Goal: Task Accomplishment & Management: Manage account settings

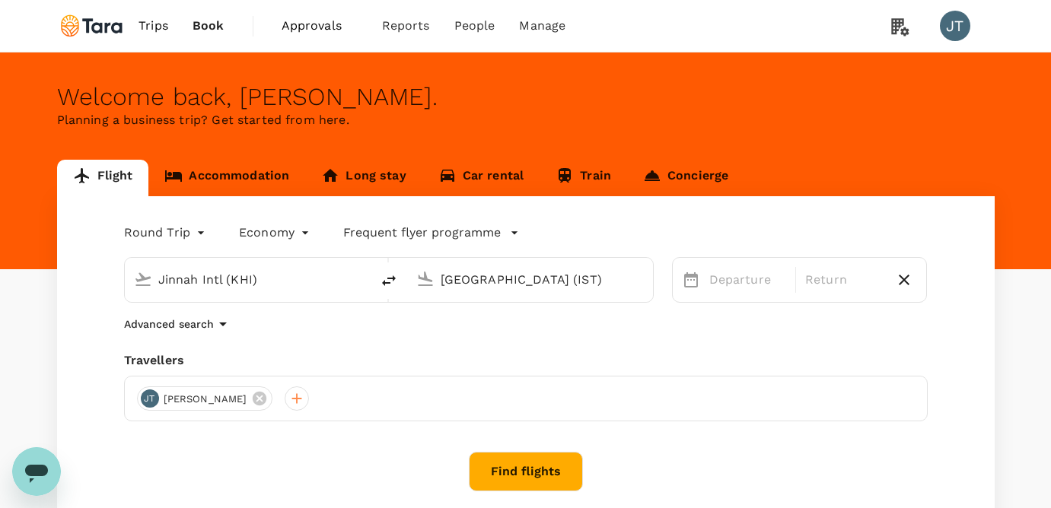
click at [333, 33] on span "Approvals" at bounding box center [320, 26] width 76 height 18
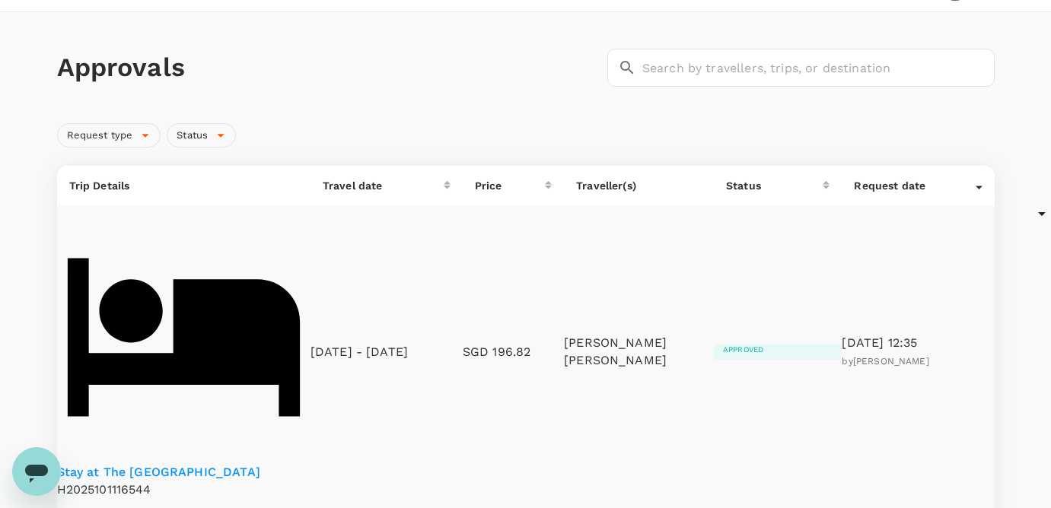
scroll to position [4, 0]
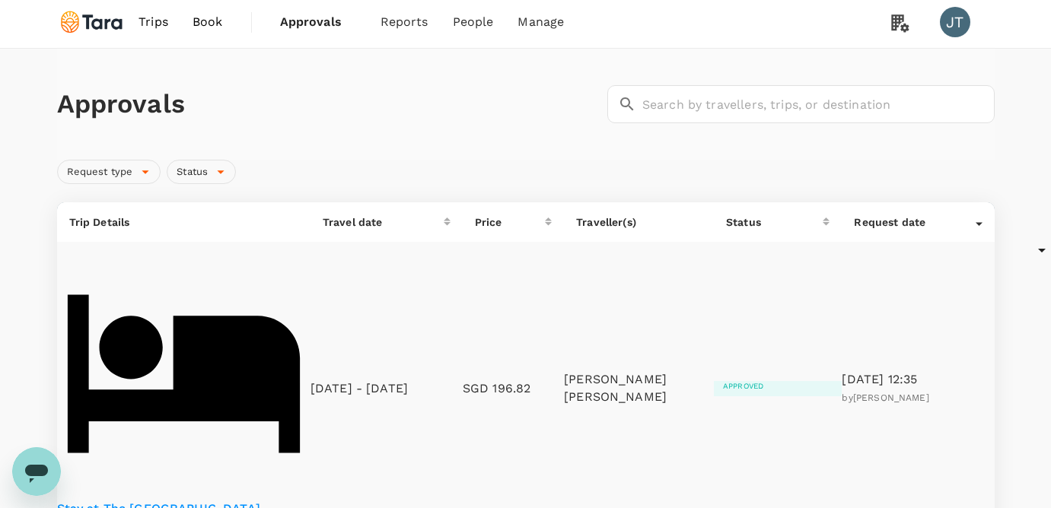
click at [617, 225] on p "Traveller(s)" at bounding box center [639, 222] width 126 height 15
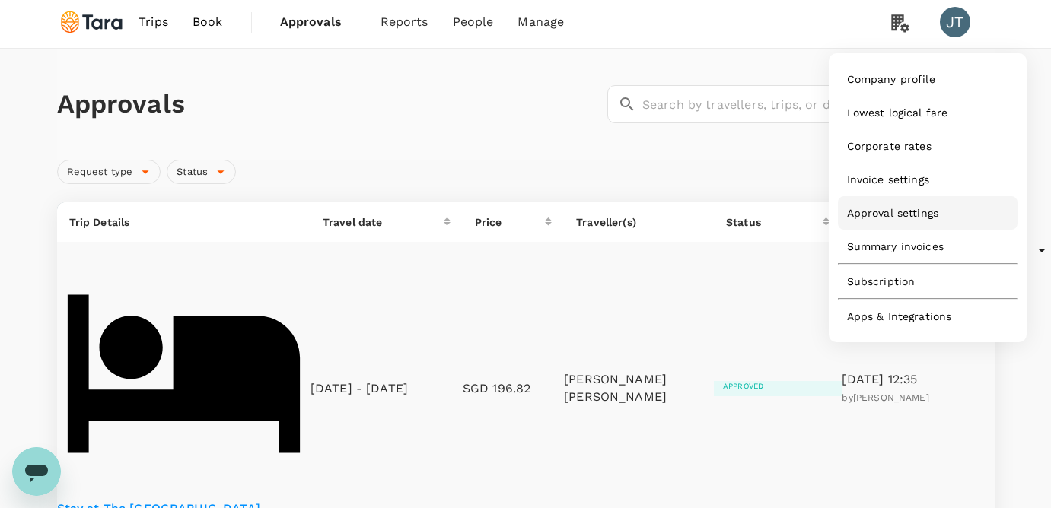
click at [875, 221] on span "Approval settings" at bounding box center [893, 213] width 92 height 15
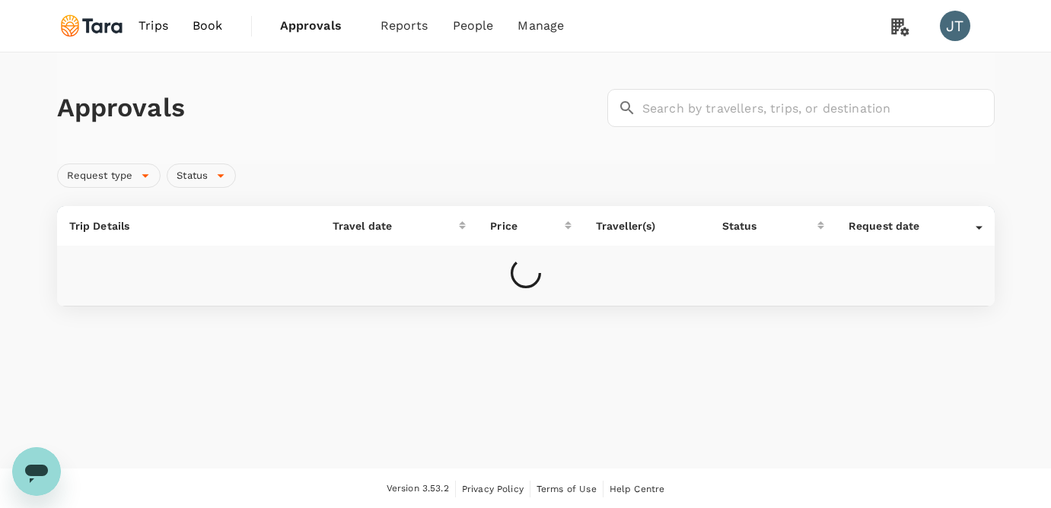
scroll to position [1, 0]
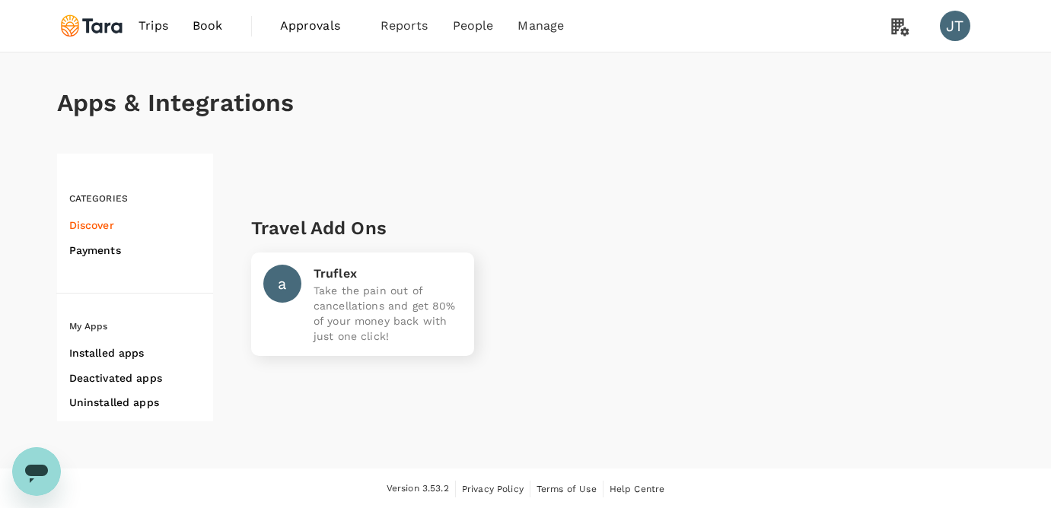
scroll to position [1, 0]
click at [633, 483] on span "Help Centre" at bounding box center [638, 488] width 56 height 11
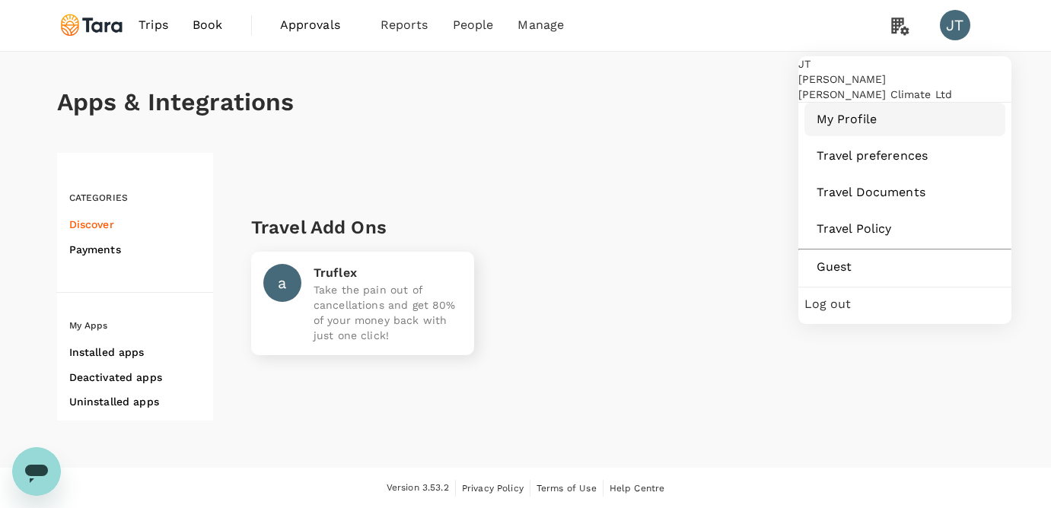
click at [859, 136] on link "My Profile" at bounding box center [905, 119] width 201 height 33
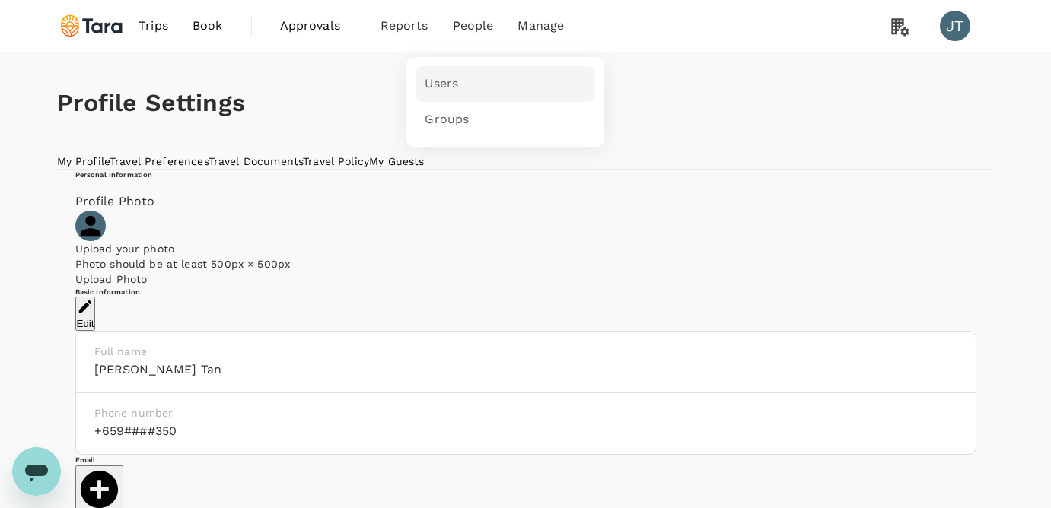
click at [454, 78] on span "Users" at bounding box center [441, 84] width 33 height 18
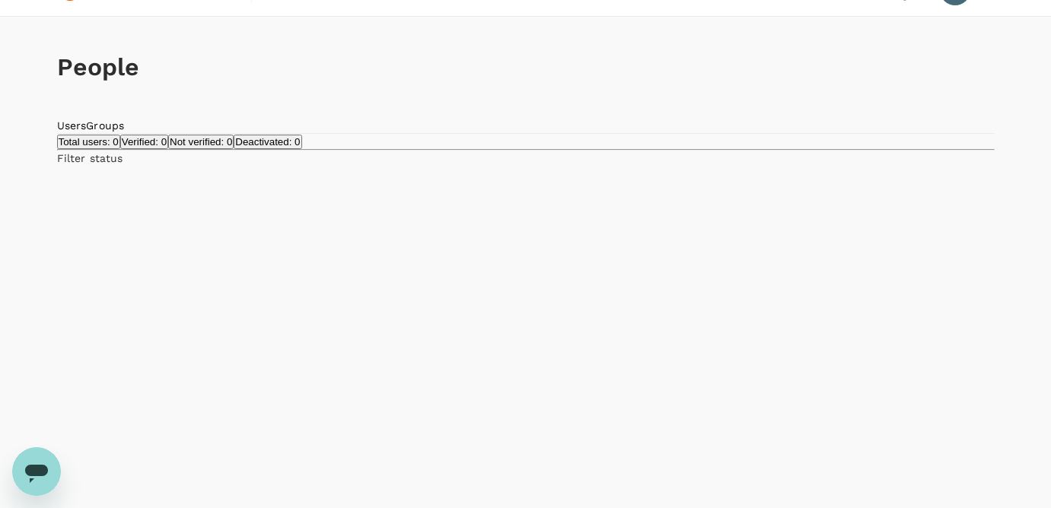
scroll to position [60, 0]
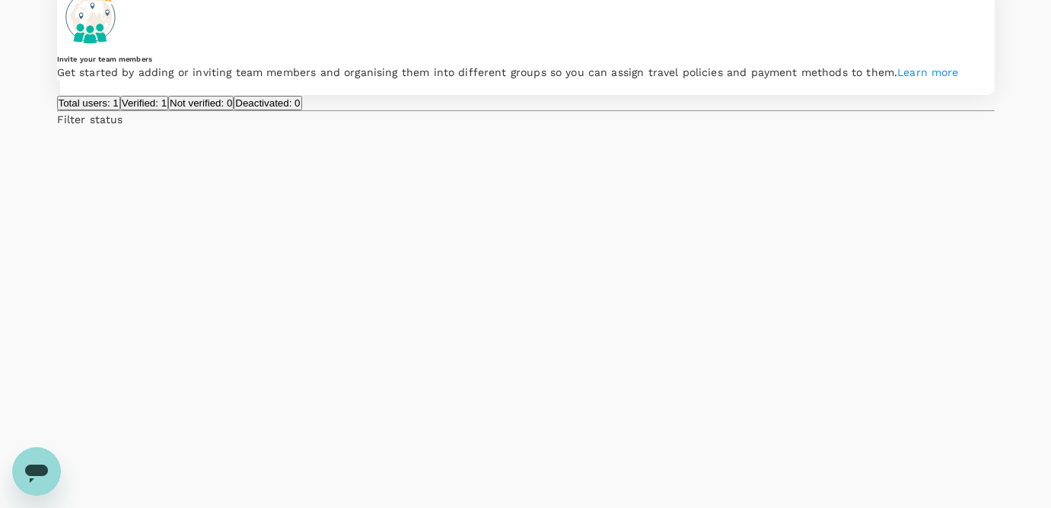
scroll to position [0, 0]
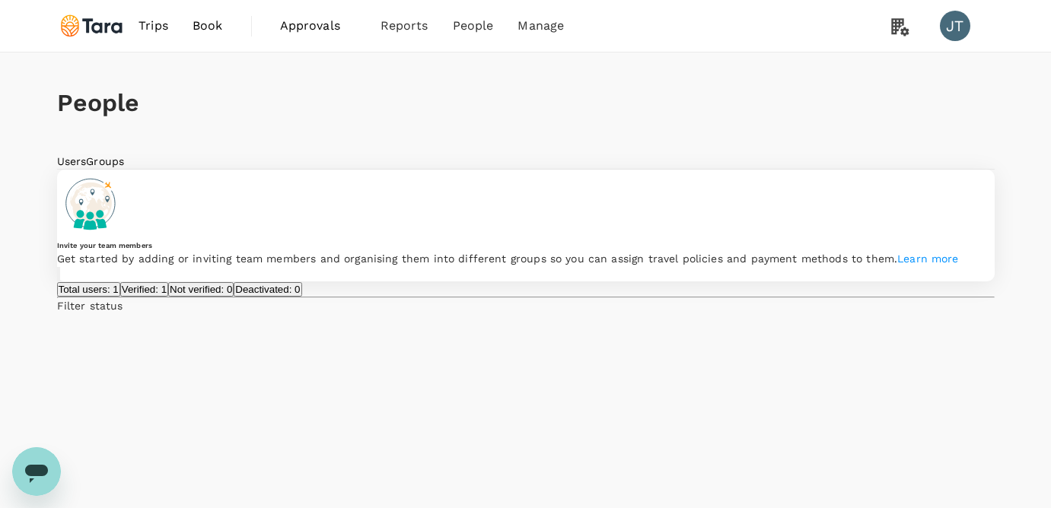
type input "j"
click at [317, 164] on div "Users Groups" at bounding box center [526, 161] width 938 height 15
click at [317, 29] on span "Approvals" at bounding box center [318, 26] width 76 height 18
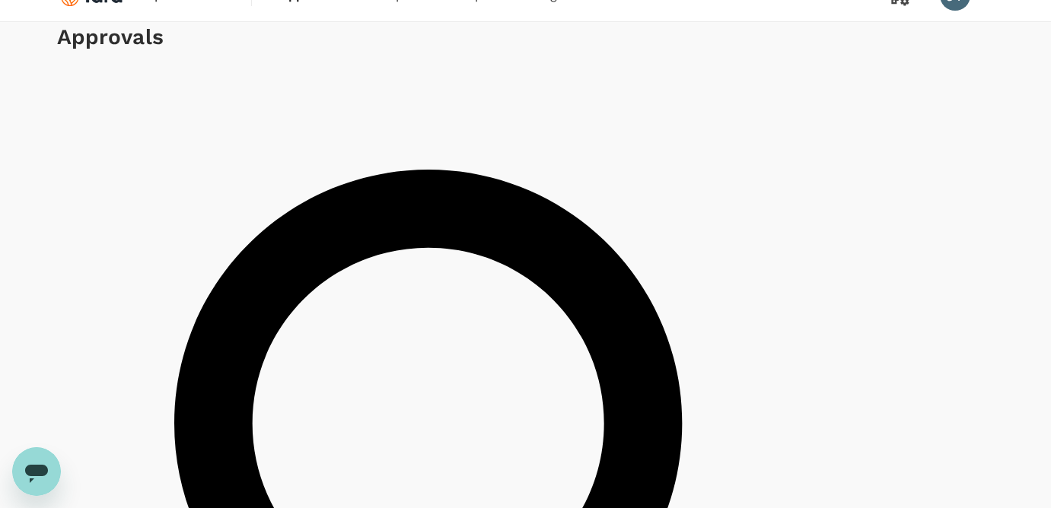
scroll to position [29, 0]
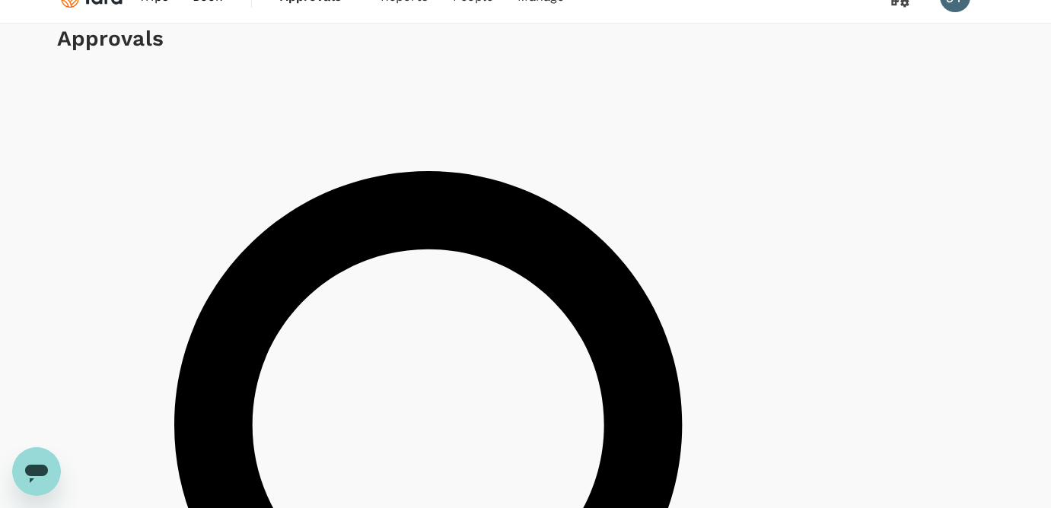
type input "gilbert"
